Goal: Task Accomplishment & Management: Manage account settings

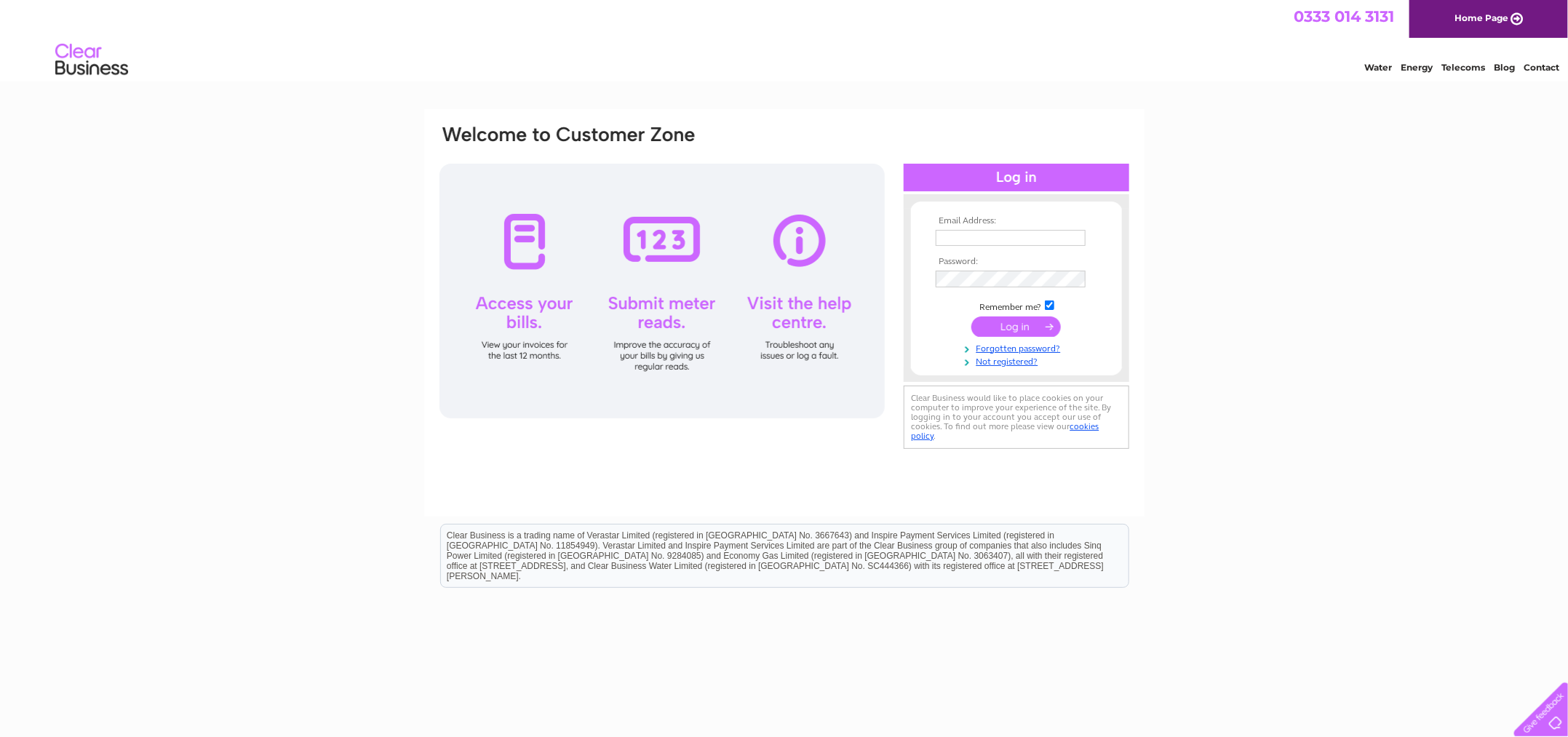
type input "rcsandilands@hotmail.co.uk"
click at [996, 325] on input "submit" at bounding box center [1016, 326] width 89 height 20
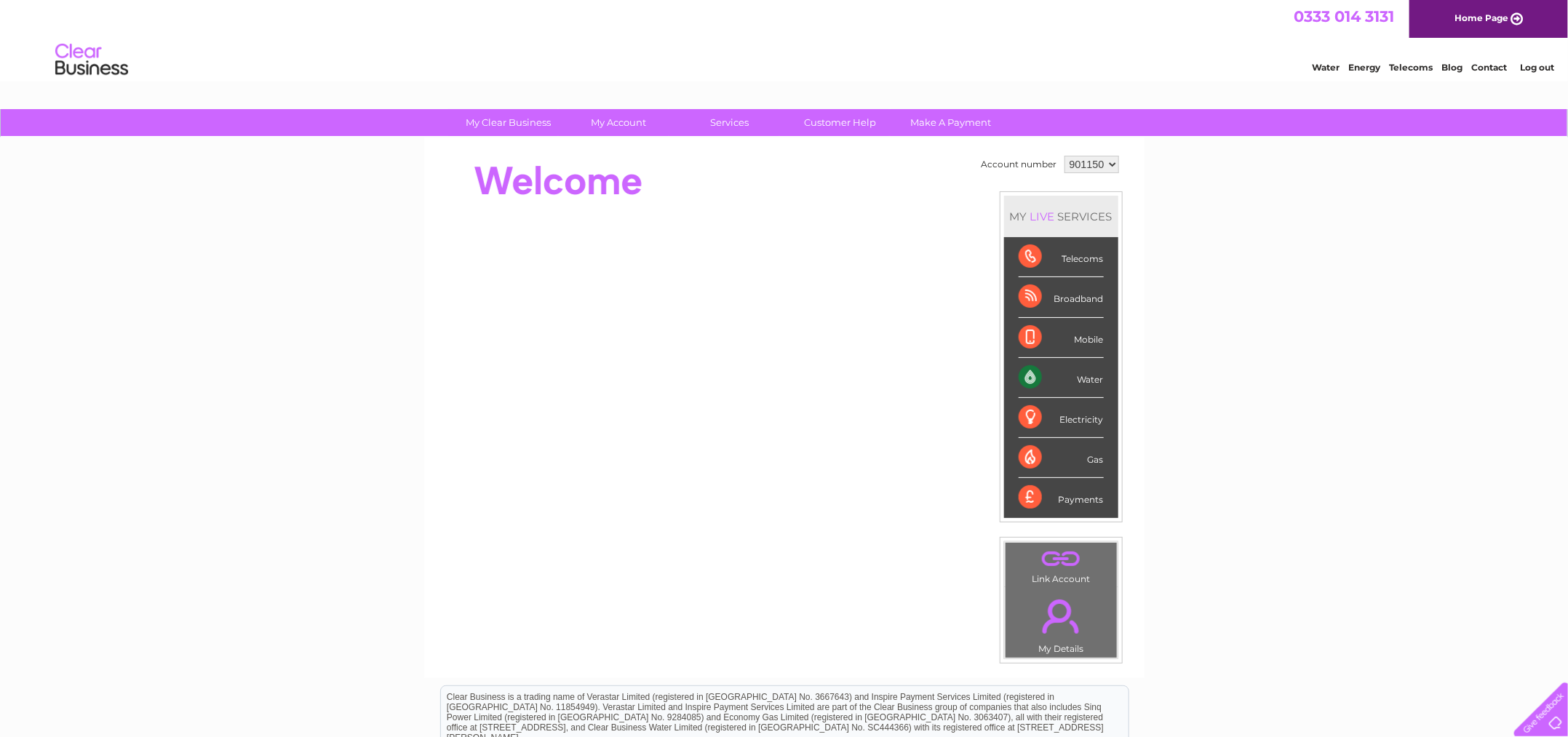
scroll to position [90, 0]
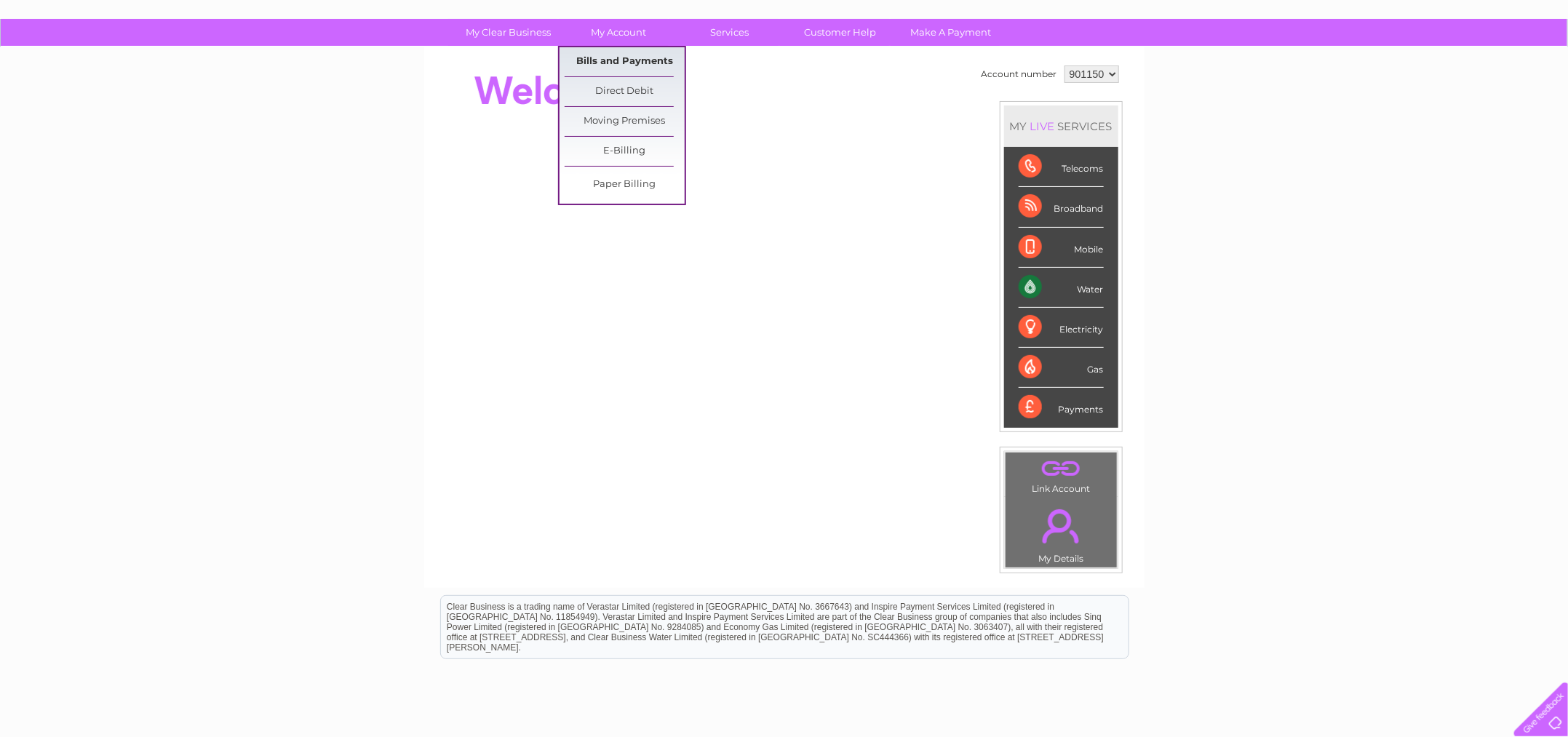
click at [625, 67] on link "Bills and Payments" at bounding box center [625, 62] width 120 height 29
click at [617, 57] on link "Bills and Payments" at bounding box center [625, 62] width 120 height 29
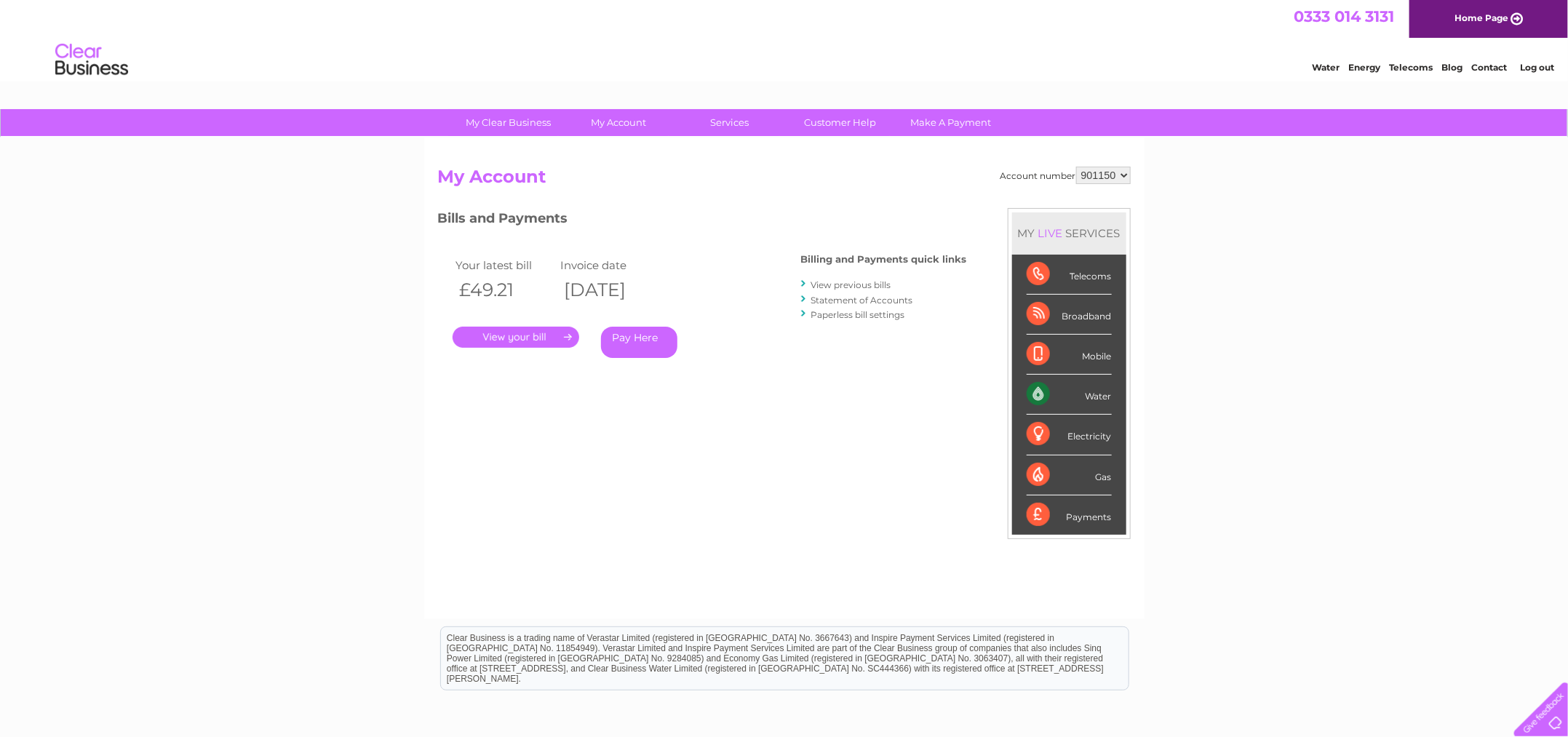
click at [537, 344] on link "." at bounding box center [515, 338] width 126 height 21
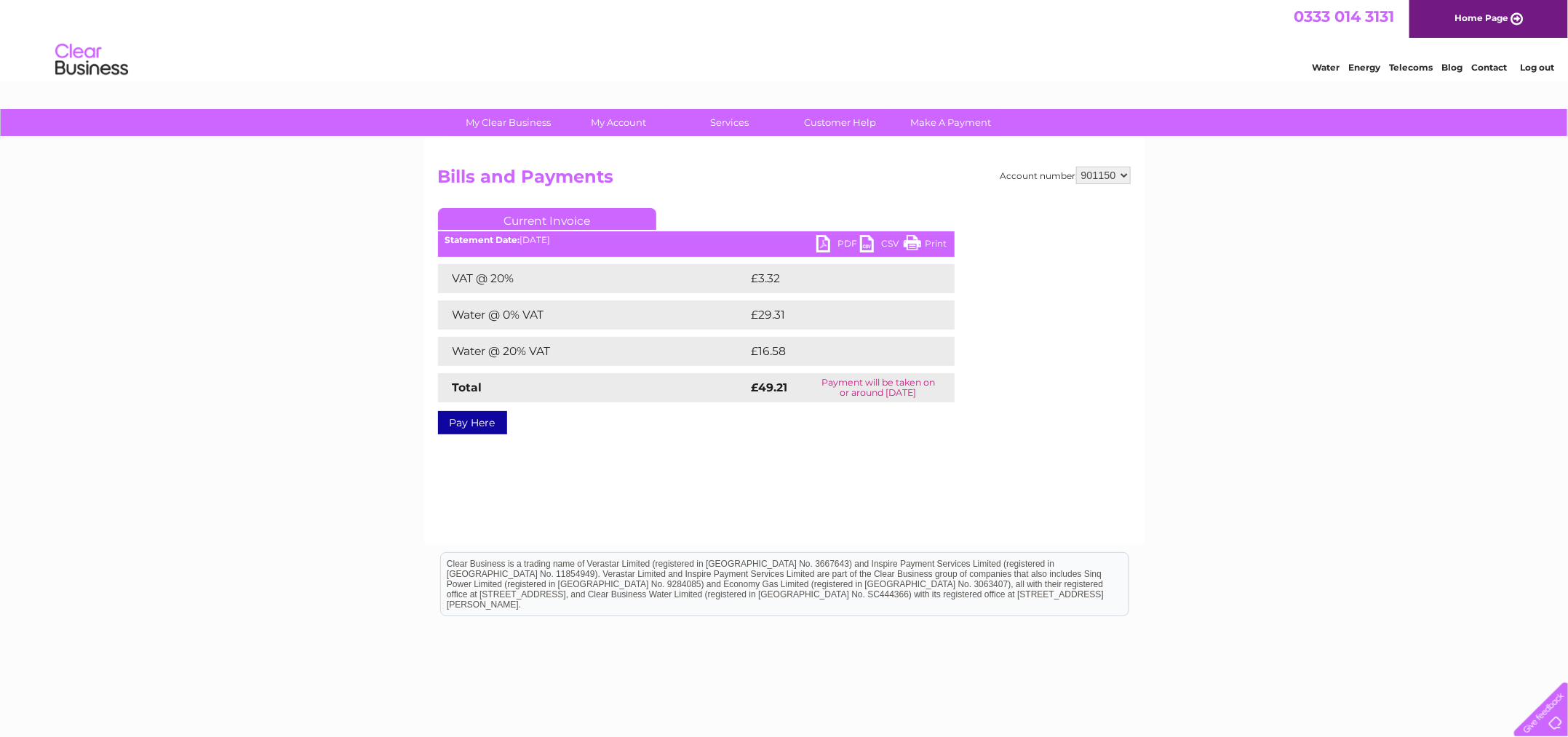
click at [835, 236] on link "PDF" at bounding box center [837, 246] width 43 height 21
